Goal: Task Accomplishment & Management: Complete application form

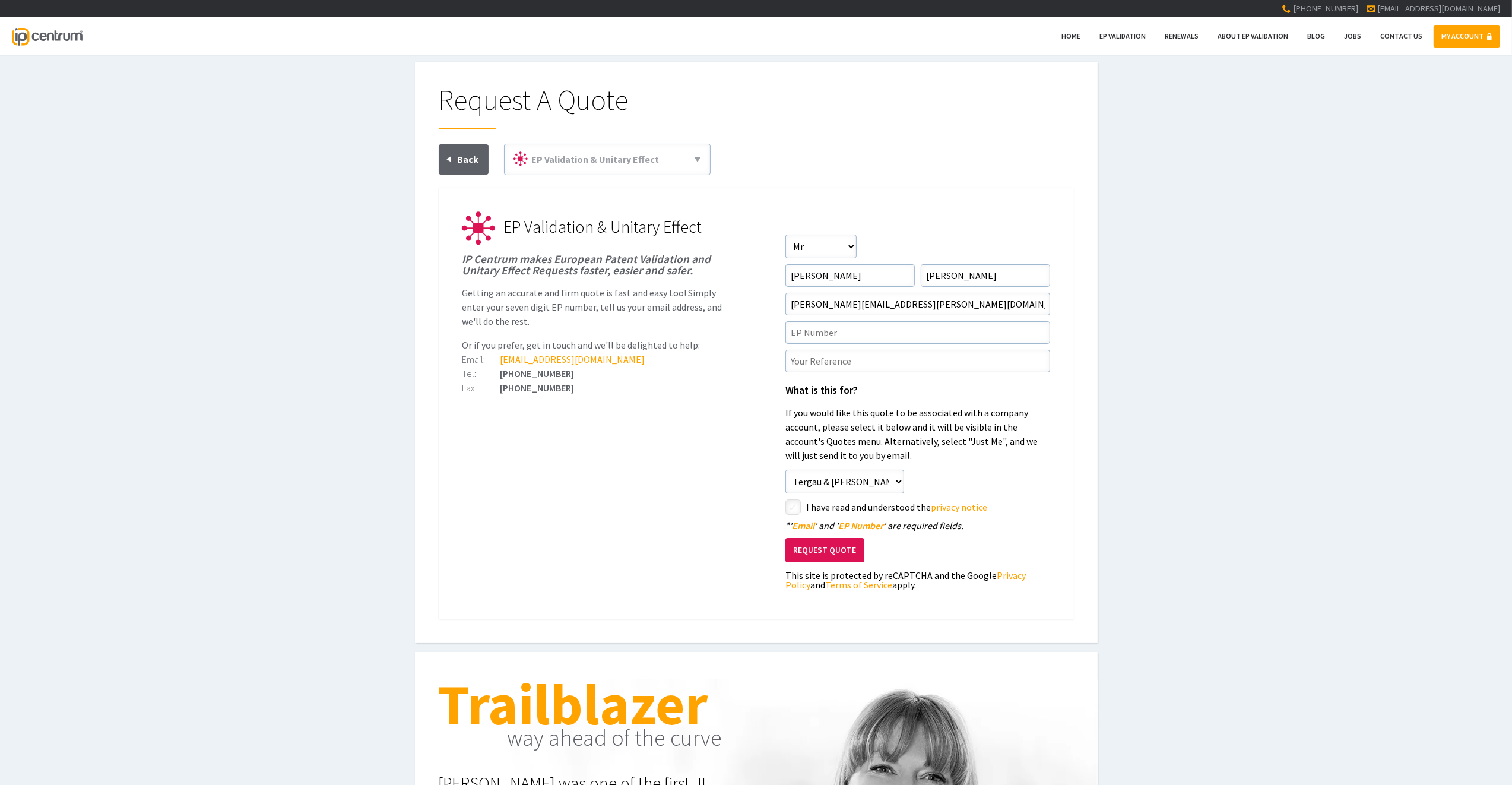
click at [396, 393] on div "Request A Quote EP Validation & Unitary Effect 71(3) Claims Translations Unitar…" at bounding box center [756, 352] width 1512 height 581
click at [836, 327] on input"] "text" at bounding box center [918, 333] width 265 height 23
paste input"] "4199271"
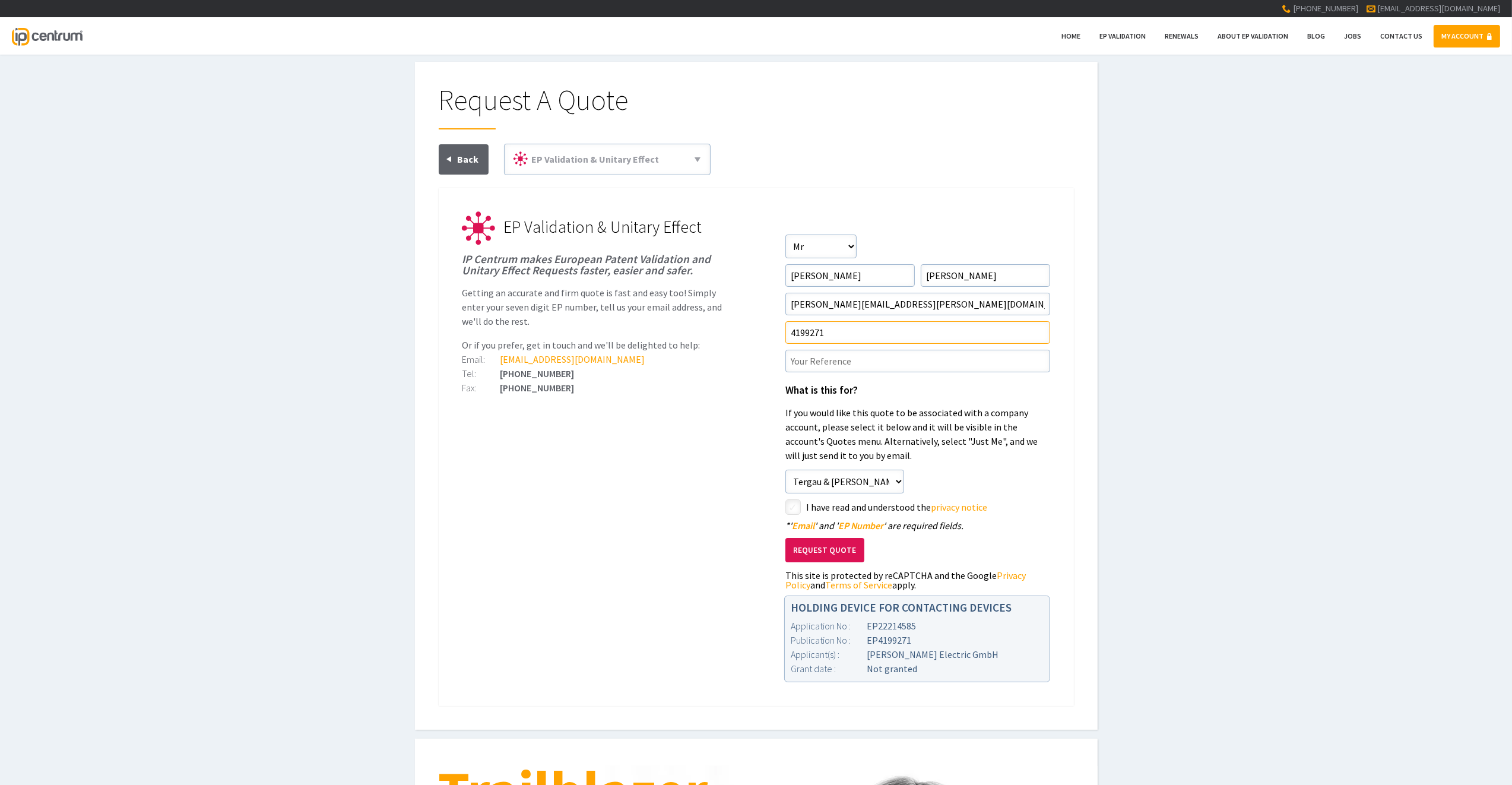
type input"] "4199271"
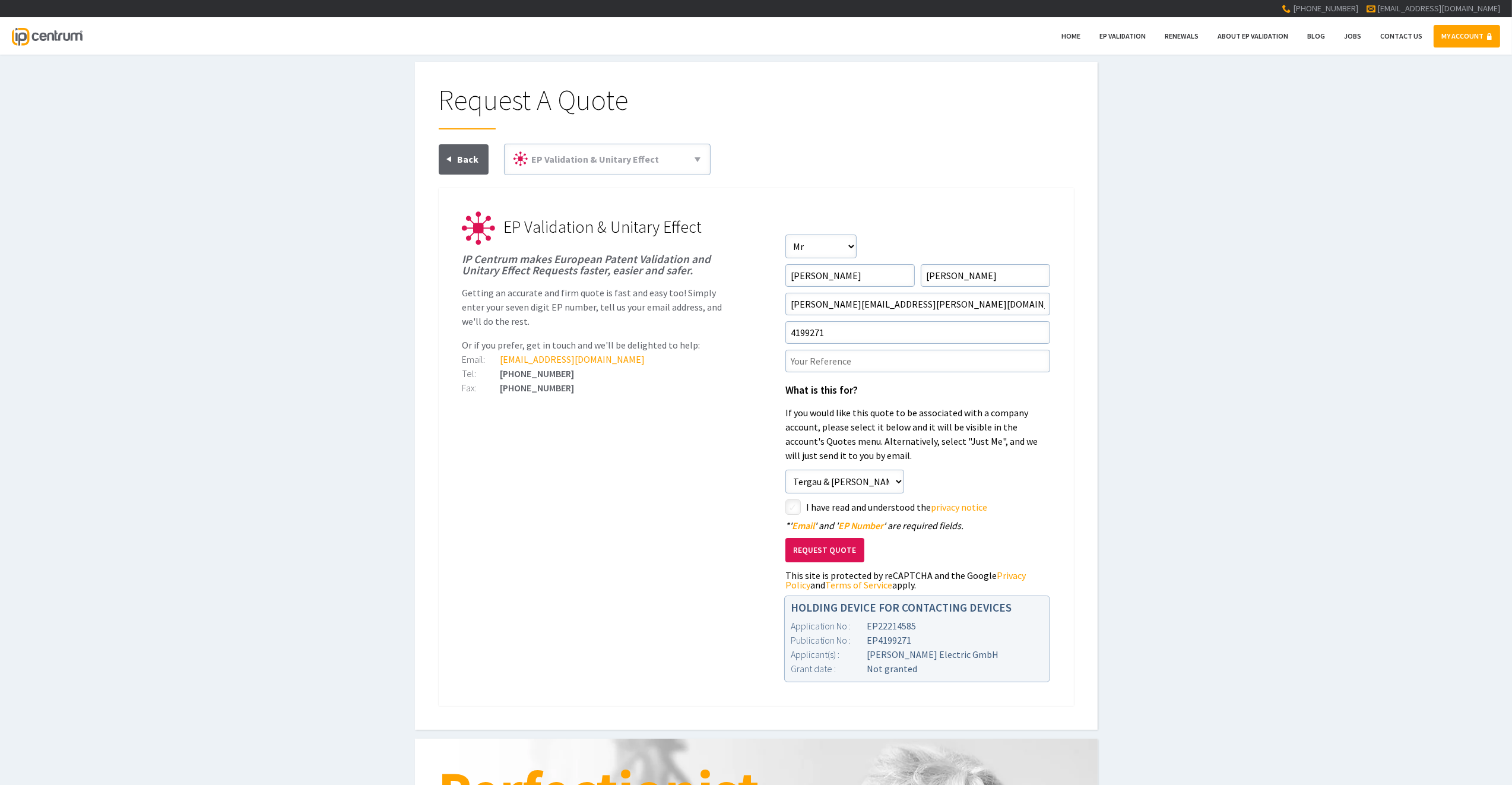
click at [332, 339] on div "Request A Quote EP Validation & Unitary Effect 71(3) Claims Translations Unitar…" at bounding box center [756, 396] width 1512 height 668
click at [839, 357] on input"] "text" at bounding box center [918, 361] width 265 height 23
paste input"] "P210623E"
type input"] "P210623E"
click at [821, 555] on button "Request Quote" at bounding box center [825, 550] width 79 height 24
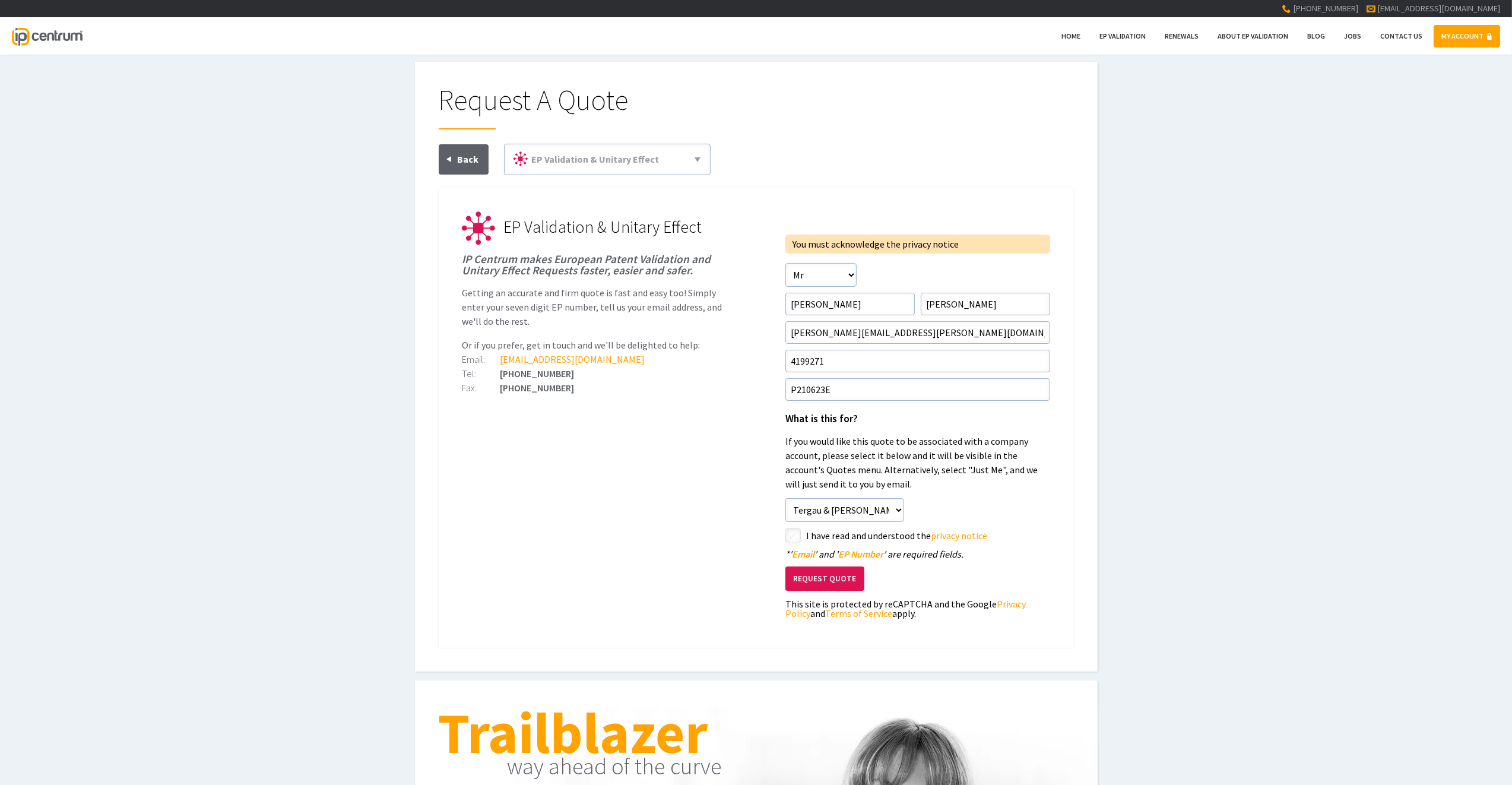
click at [796, 533] on input"] "checkbox" at bounding box center [795, 537] width 14 height 14
checkbox input"] "true"
click at [822, 587] on button "Request Quote" at bounding box center [825, 578] width 79 height 24
